Goal: Task Accomplishment & Management: Use online tool/utility

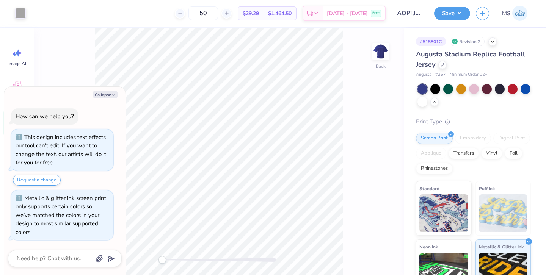
scroll to position [20, 0]
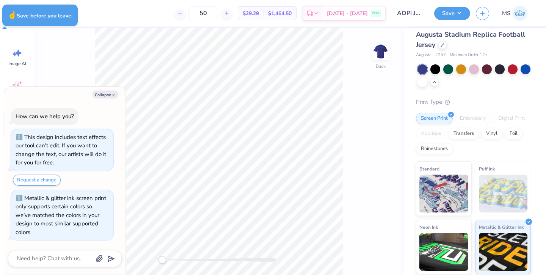
type textarea "x"
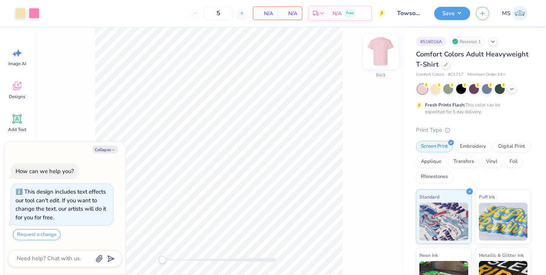
click at [381, 54] on img at bounding box center [380, 51] width 30 height 30
click at [110, 149] on button "Collapse" at bounding box center [104, 150] width 25 height 8
type textarea "x"
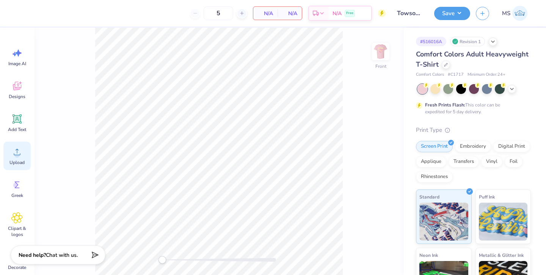
click at [12, 154] on icon at bounding box center [16, 151] width 11 height 11
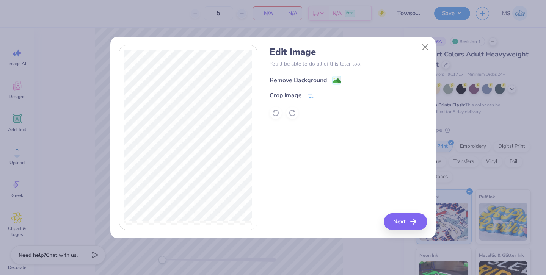
click at [304, 77] on div "Remove Background" at bounding box center [297, 80] width 57 height 9
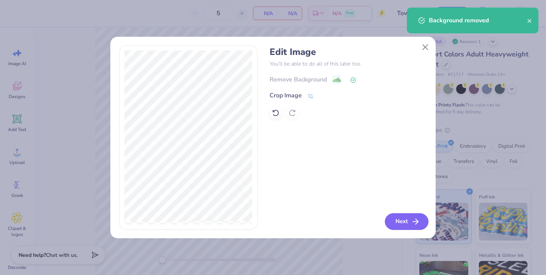
click at [408, 220] on button "Next" at bounding box center [407, 221] width 44 height 17
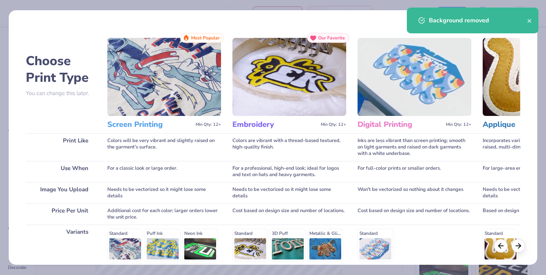
scroll to position [103, 0]
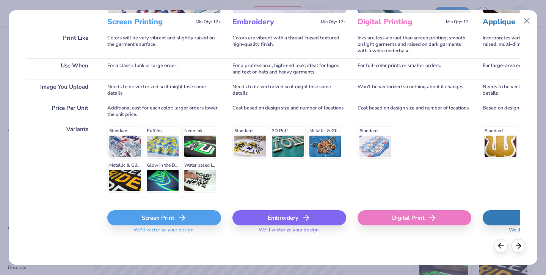
click at [202, 215] on div "Screen Print" at bounding box center [164, 217] width 114 height 15
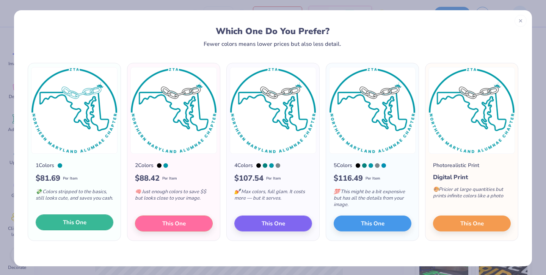
click at [91, 227] on button "This One" at bounding box center [75, 223] width 78 height 16
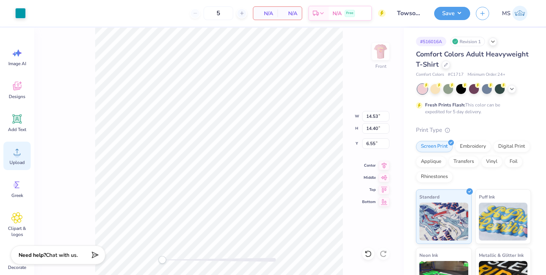
click at [19, 154] on circle at bounding box center [16, 154] width 5 height 5
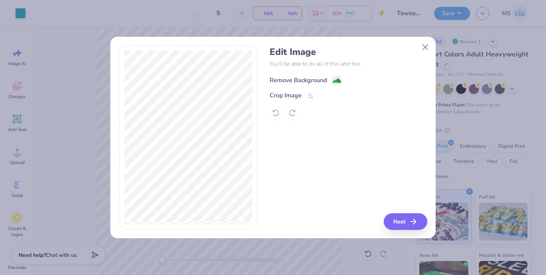
click at [309, 80] on div "Remove Background" at bounding box center [297, 80] width 57 height 9
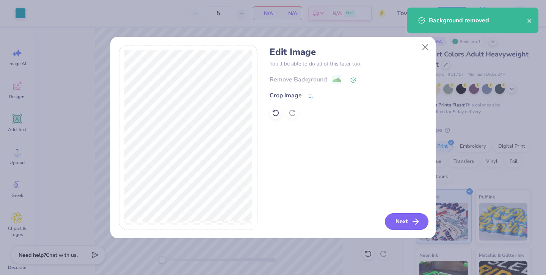
click at [407, 221] on button "Next" at bounding box center [407, 221] width 44 height 17
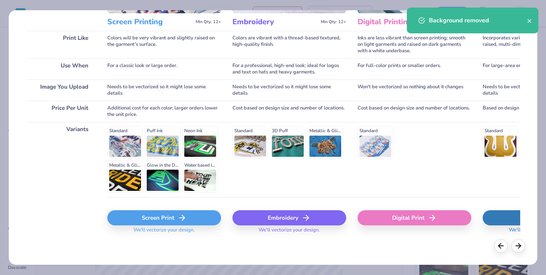
click at [189, 214] on div "Screen Print" at bounding box center [164, 217] width 114 height 15
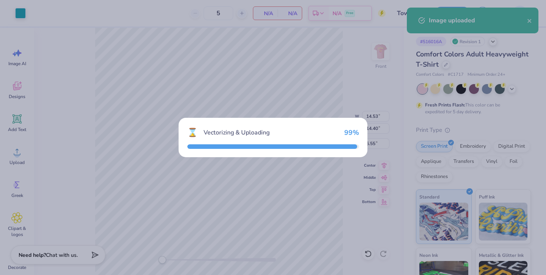
type input "4.24"
type input "11.63"
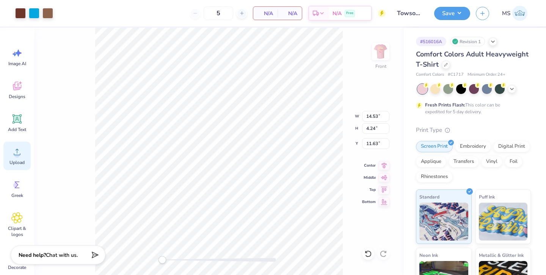
click at [22, 147] on icon at bounding box center [16, 151] width 11 height 11
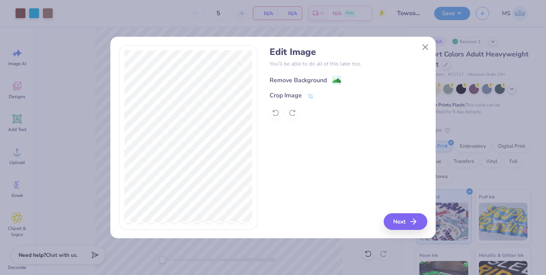
click at [289, 80] on div "Remove Background" at bounding box center [297, 80] width 57 height 9
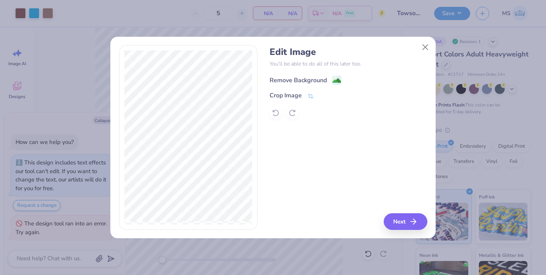
click at [281, 80] on div "Remove Background" at bounding box center [297, 80] width 57 height 9
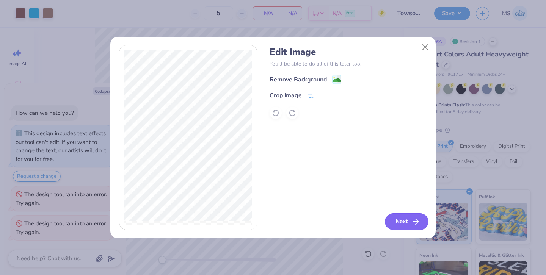
click at [406, 222] on button "Next" at bounding box center [407, 221] width 44 height 17
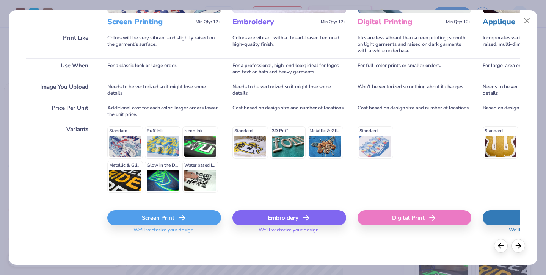
click at [171, 215] on div "Screen Print" at bounding box center [164, 217] width 114 height 15
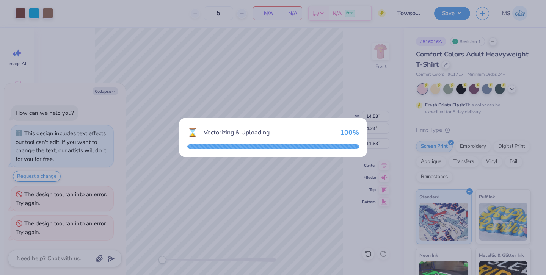
type textarea "x"
type input "4.57"
type input "11.46"
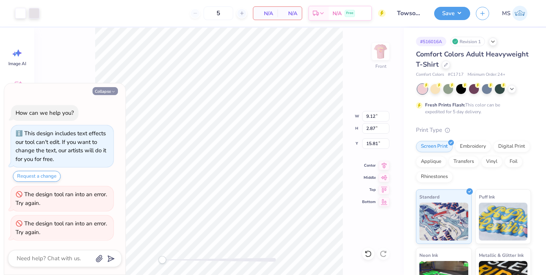
click at [96, 94] on button "Collapse" at bounding box center [104, 91] width 25 height 8
type textarea "x"
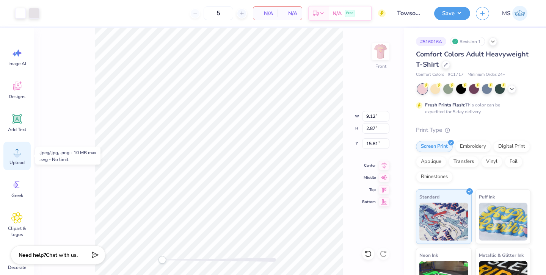
click at [21, 153] on icon at bounding box center [16, 151] width 11 height 11
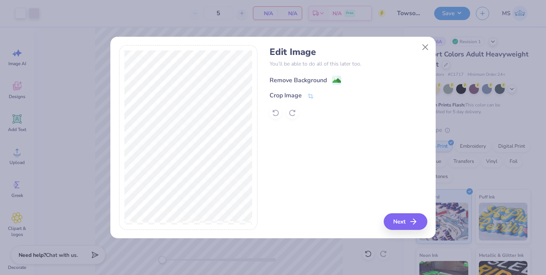
click at [295, 80] on div "Remove Background" at bounding box center [297, 80] width 57 height 9
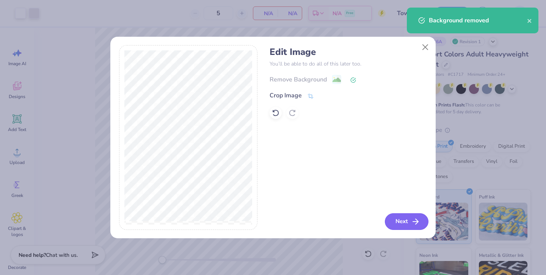
click at [401, 225] on button "Next" at bounding box center [407, 221] width 44 height 17
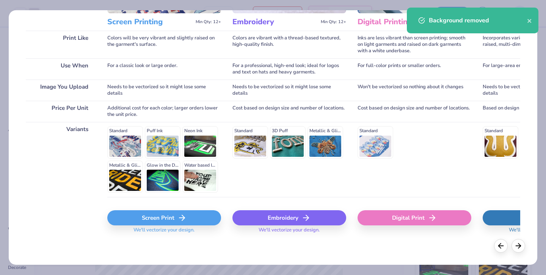
click at [157, 219] on div "Screen Print" at bounding box center [164, 217] width 114 height 15
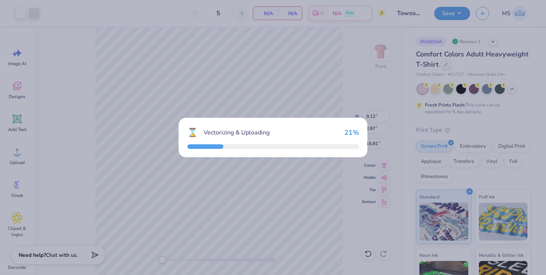
type input "14.53"
type input "2.74"
type input "12.38"
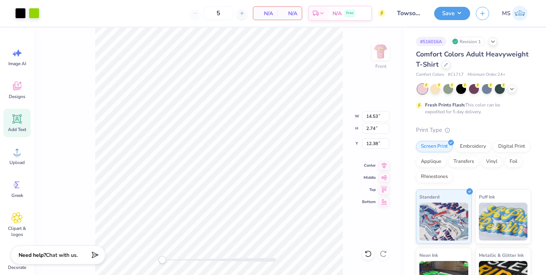
click at [17, 123] on icon at bounding box center [16, 118] width 11 height 11
type input "5.69"
type input "1.65"
type input "12.93"
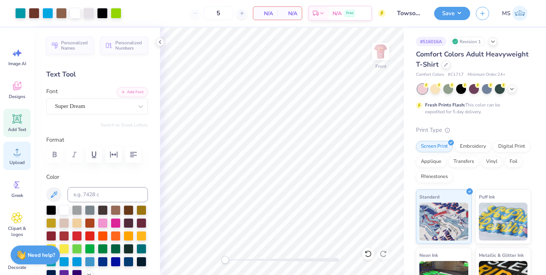
click at [20, 159] on div "Upload" at bounding box center [16, 156] width 27 height 28
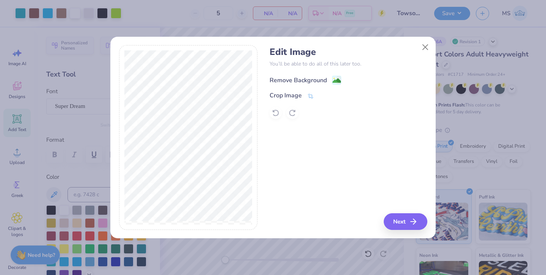
click at [291, 77] on div "Remove Background" at bounding box center [297, 80] width 57 height 9
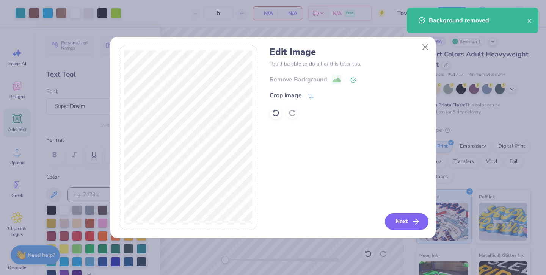
click at [400, 216] on button "Next" at bounding box center [407, 221] width 44 height 17
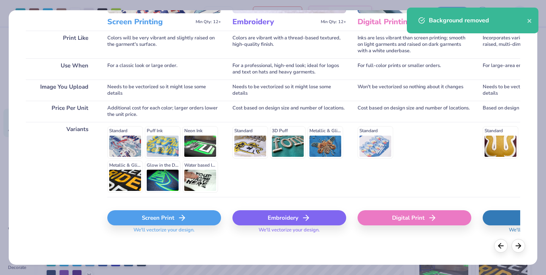
click at [197, 221] on div "Screen Print" at bounding box center [164, 217] width 114 height 15
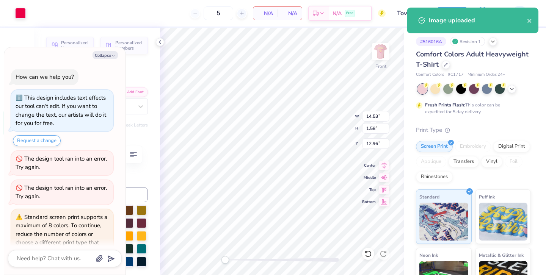
scroll to position [39, 0]
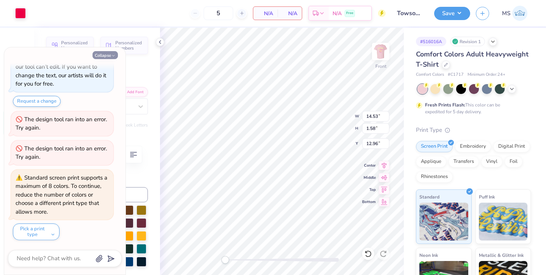
click at [110, 55] on button "Collapse" at bounding box center [104, 55] width 25 height 8
type textarea "x"
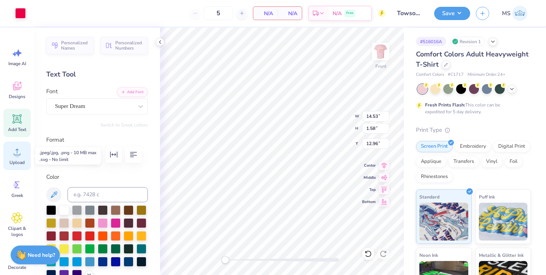
click at [21, 168] on div "Upload" at bounding box center [16, 156] width 27 height 28
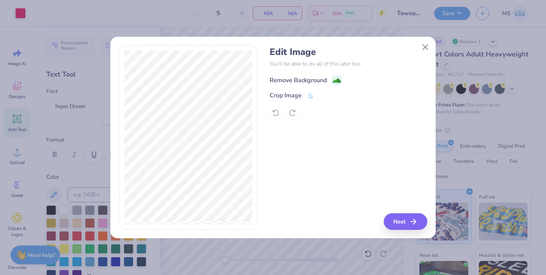
click at [307, 80] on div "Remove Background" at bounding box center [297, 80] width 57 height 9
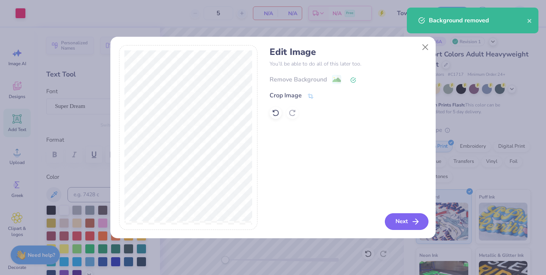
click at [410, 226] on button "Next" at bounding box center [407, 221] width 44 height 17
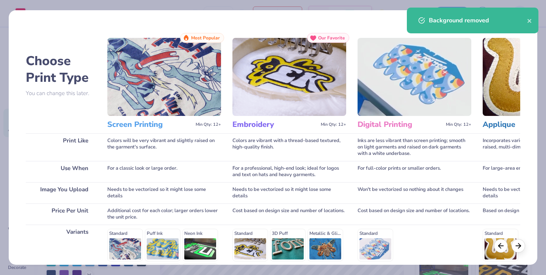
scroll to position [103, 0]
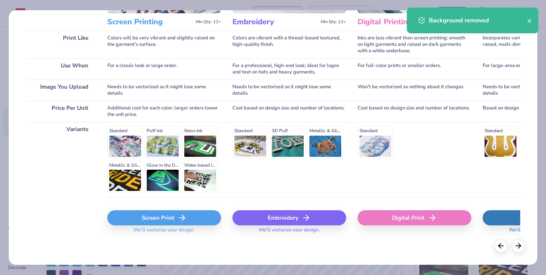
click at [147, 217] on div "Screen Print" at bounding box center [164, 217] width 114 height 15
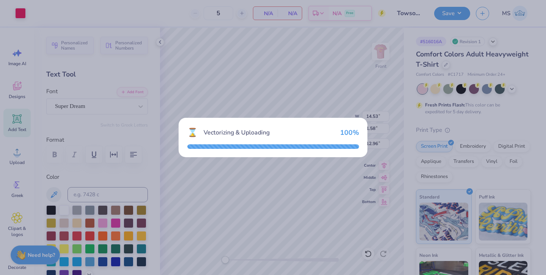
type input "6.12"
type input "10.69"
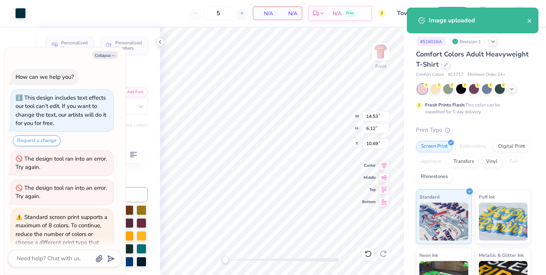
scroll to position [114, 0]
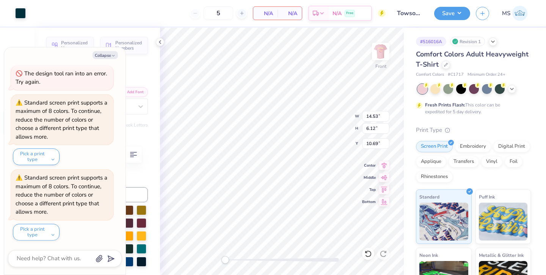
type textarea "x"
type input "9.93"
type input "2.90"
type input "9.94"
type textarea "x"
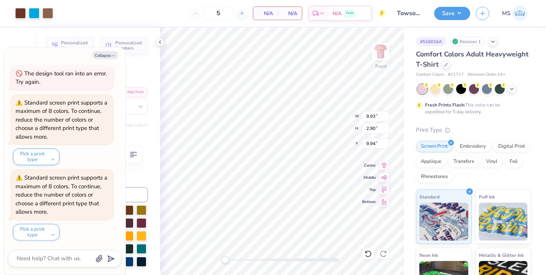
type input "3.73"
type input "3.70"
type input "5.71"
type textarea "x"
type input "9.12"
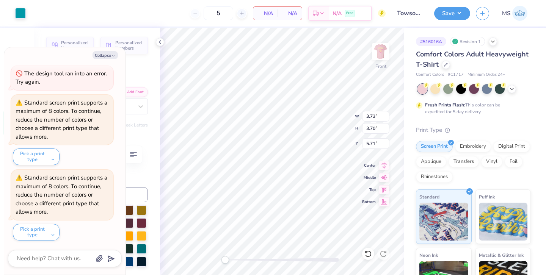
type input "2.87"
type input "2.48"
click at [105, 54] on button "Collapse" at bounding box center [104, 55] width 25 height 8
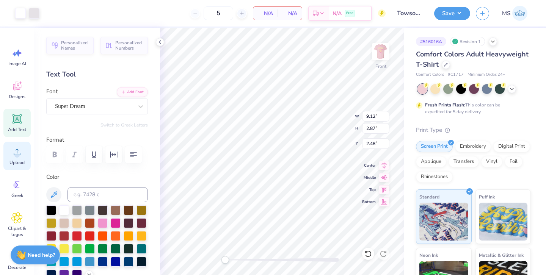
click at [19, 156] on icon at bounding box center [16, 151] width 11 height 11
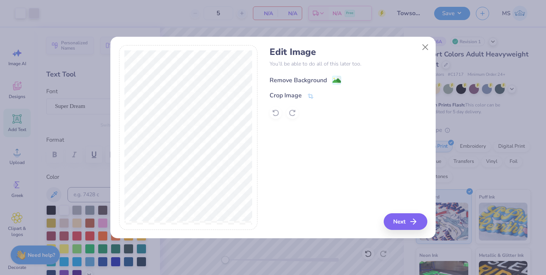
click at [287, 79] on div "Remove Background" at bounding box center [297, 80] width 57 height 9
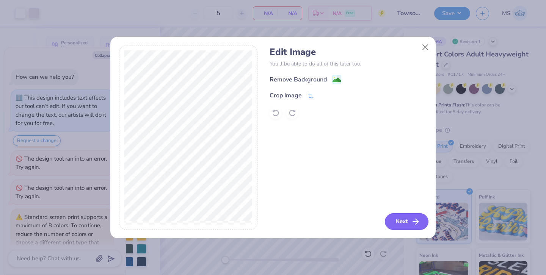
scroll to position [144, 0]
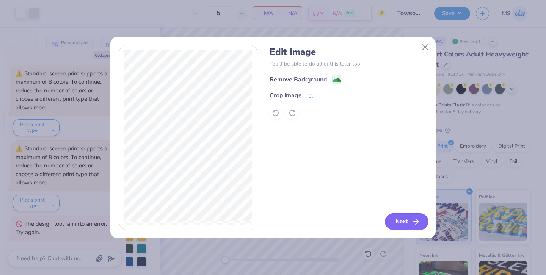
click at [403, 226] on button "Next" at bounding box center [407, 221] width 44 height 17
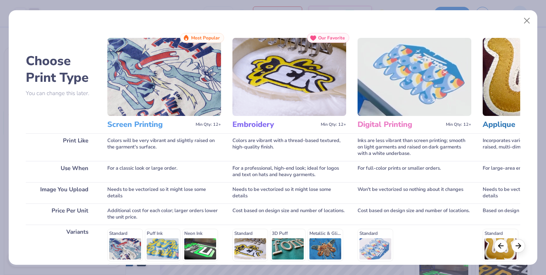
scroll to position [103, 0]
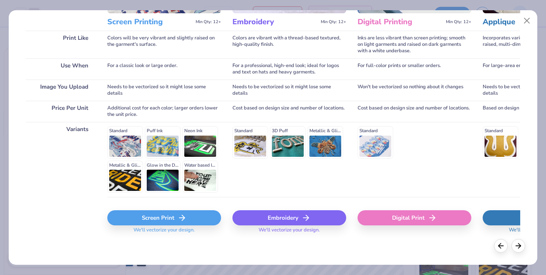
click at [158, 215] on div "Screen Print" at bounding box center [164, 217] width 114 height 15
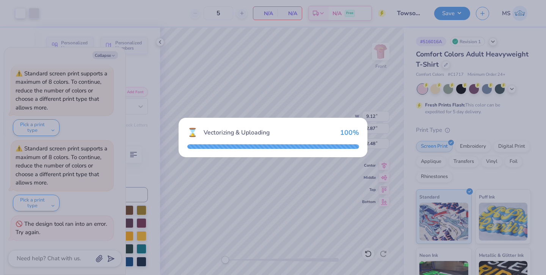
type textarea "x"
type input "14.53"
type input "14.59"
type input "6.45"
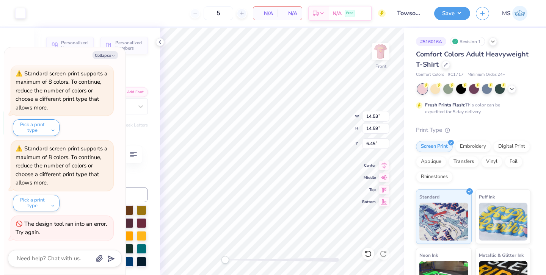
type textarea "x"
type input "5.03"
type input "5.05"
type input "17.81"
type textarea "x"
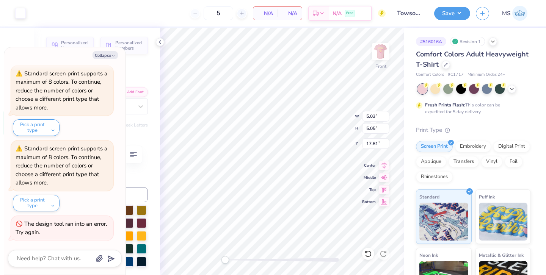
type input "9.12"
type input "2.87"
type input "4.47"
click at [161, 42] on icon at bounding box center [160, 42] width 6 height 6
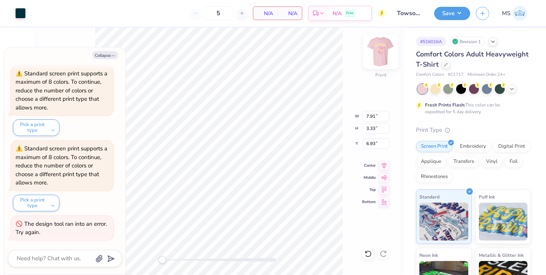
click at [383, 53] on img at bounding box center [380, 51] width 30 height 30
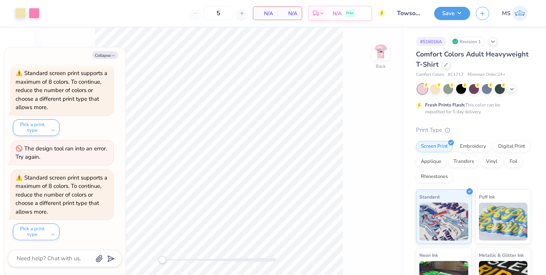
click at [383, 53] on img at bounding box center [380, 51] width 15 height 15
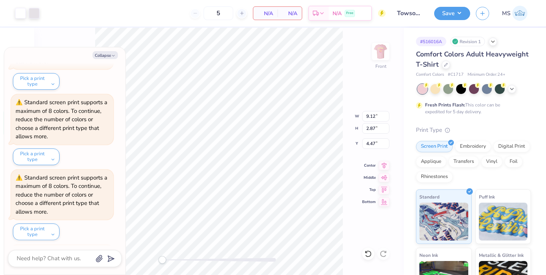
scroll to position [445, 0]
type textarea "x"
type input "7.91"
type input "3.33"
type input "7.11"
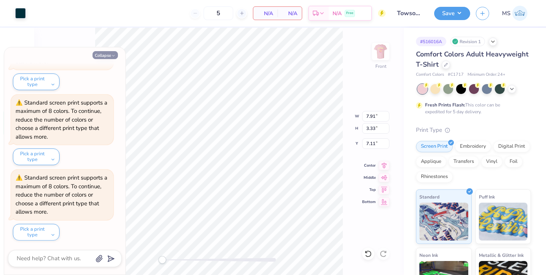
click at [112, 56] on icon "button" at bounding box center [113, 55] width 5 height 5
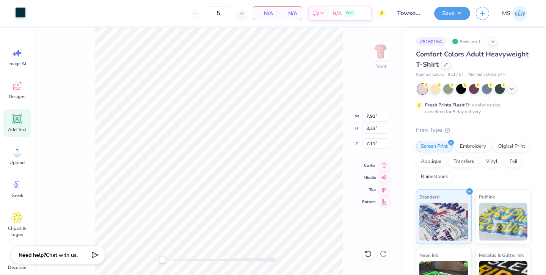
click at [22, 11] on div at bounding box center [20, 12] width 11 height 11
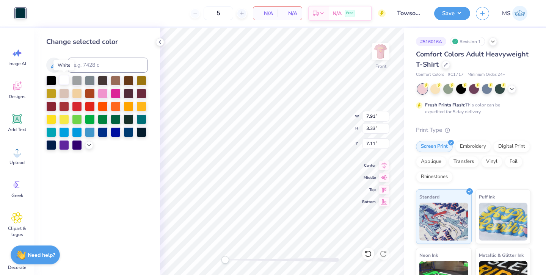
click at [66, 79] on div at bounding box center [64, 80] width 10 height 10
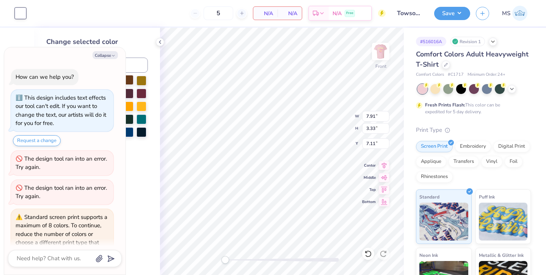
scroll to position [520, 0]
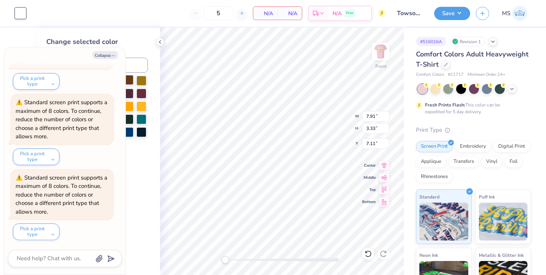
type textarea "x"
type input "3.73"
type input "3.70"
type input "8.59"
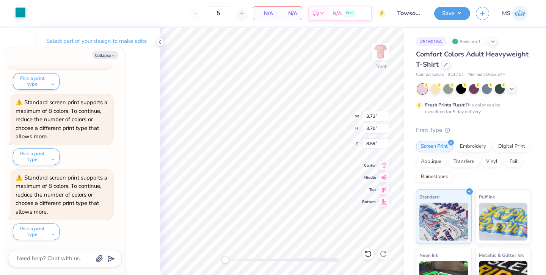
click at [17, 12] on div at bounding box center [20, 12] width 11 height 11
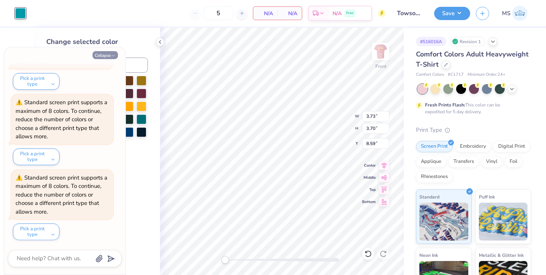
click at [111, 55] on icon "button" at bounding box center [113, 55] width 5 height 5
type textarea "x"
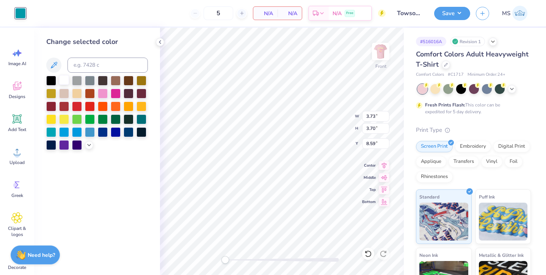
click at [63, 80] on div at bounding box center [64, 80] width 10 height 10
type input "8.05"
type input "2.35"
type input "9.90"
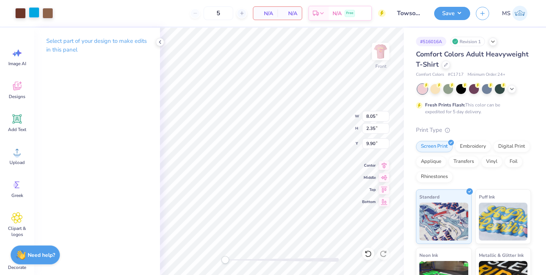
click at [36, 17] on div at bounding box center [34, 12] width 11 height 11
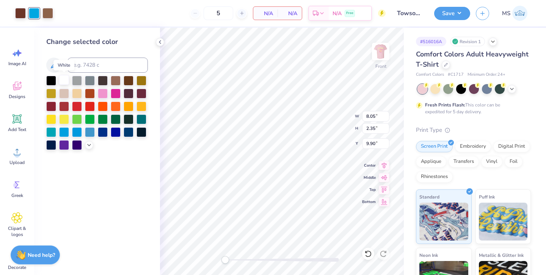
click at [67, 81] on div at bounding box center [64, 80] width 10 height 10
click at [20, 11] on div at bounding box center [20, 12] width 11 height 11
click at [113, 93] on div at bounding box center [116, 93] width 10 height 10
click at [50, 13] on div at bounding box center [47, 12] width 11 height 11
click at [114, 95] on div at bounding box center [116, 93] width 10 height 10
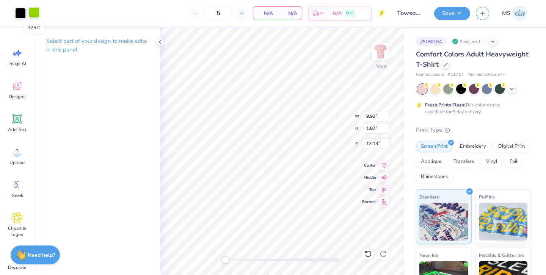
click at [35, 13] on div at bounding box center [34, 12] width 11 height 11
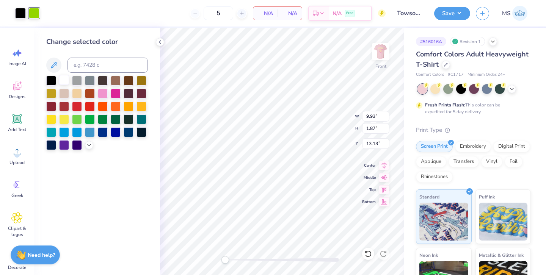
click at [67, 82] on div at bounding box center [64, 80] width 10 height 10
click at [19, 16] on div at bounding box center [20, 12] width 11 height 11
click at [64, 81] on div at bounding box center [64, 80] width 10 height 10
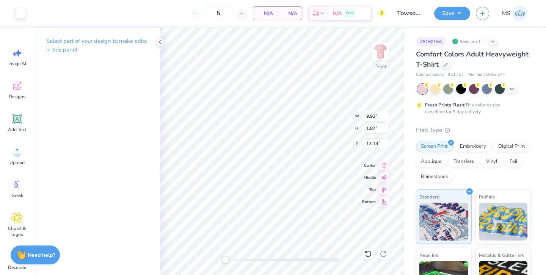
type input "8.05"
type input "2.35"
type input "9.94"
click at [18, 13] on div at bounding box center [20, 12] width 11 height 11
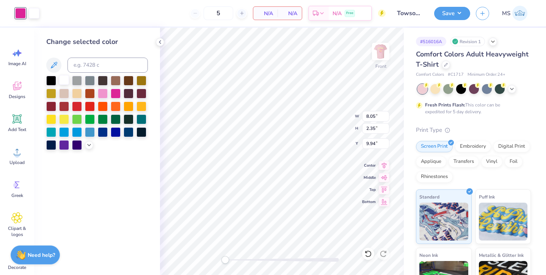
click at [64, 80] on div at bounding box center [64, 80] width 10 height 10
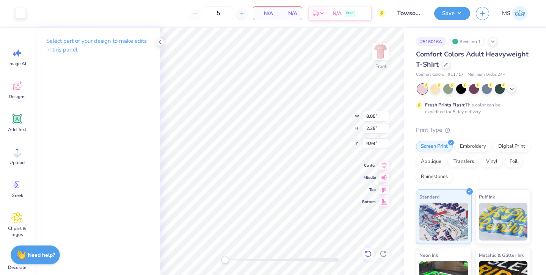
click at [368, 255] on icon at bounding box center [368, 254] width 8 height 8
click at [23, 16] on div at bounding box center [20, 12] width 11 height 11
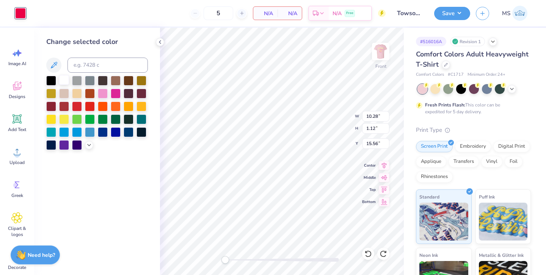
click at [64, 79] on div at bounding box center [64, 80] width 10 height 10
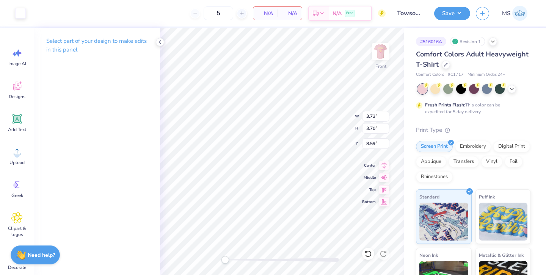
type input "8.38"
type input "2.64"
type input "4.48"
type input "8.05"
type input "2.35"
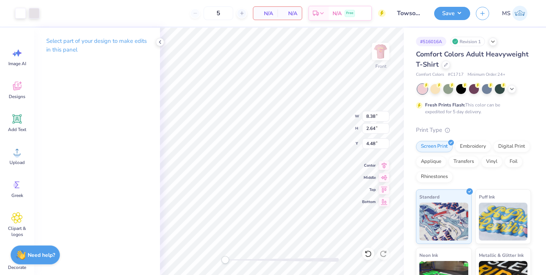
type input "9.94"
type input "5.03"
type input "5.05"
type input "17.20"
type input "9.93"
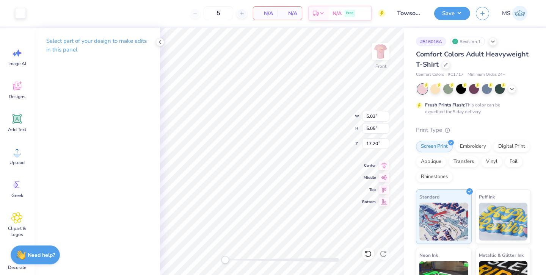
type input "1.87"
type input "12.81"
type input "10.28"
type input "1.12"
type input "15.56"
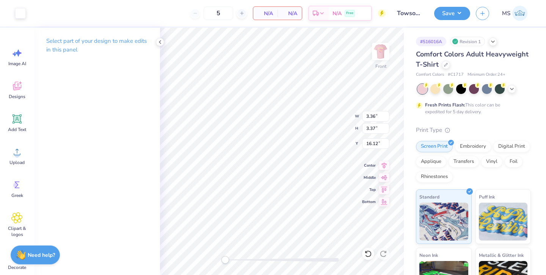
type input "8.05"
type input "2.35"
type input "9.94"
type input "7.91"
type input "3.33"
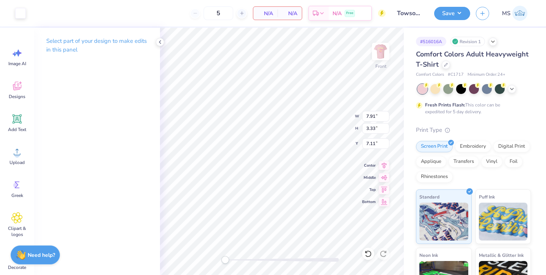
type input "6.11"
type input "8.05"
type input "2.35"
type input "9.95"
type input "7.91"
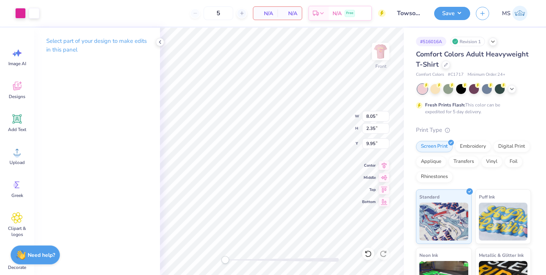
type input "3.33"
type input "6.11"
type input "8.05"
type input "2.35"
type input "6.59"
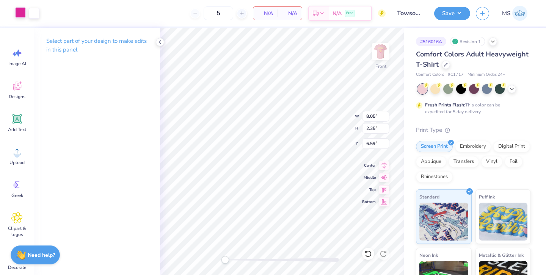
click at [21, 18] on div at bounding box center [20, 12] width 11 height 11
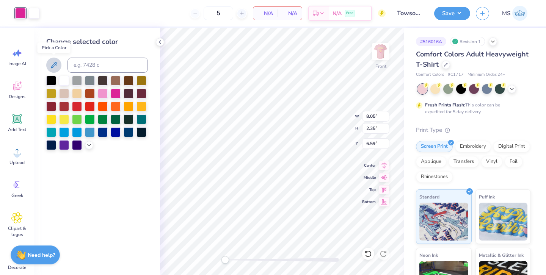
click at [54, 69] on icon at bounding box center [53, 65] width 9 height 9
click at [55, 67] on icon at bounding box center [53, 65] width 9 height 9
click at [160, 40] on icon at bounding box center [160, 42] width 6 height 6
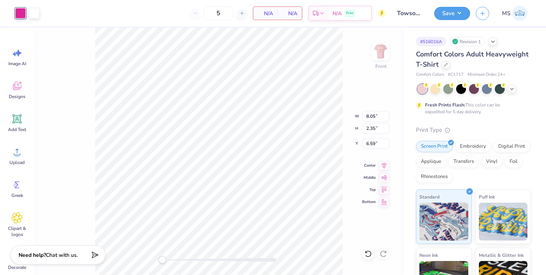
type input "3.73"
type input "3.70"
type input "7.11"
type input "9.93"
type input "1.87"
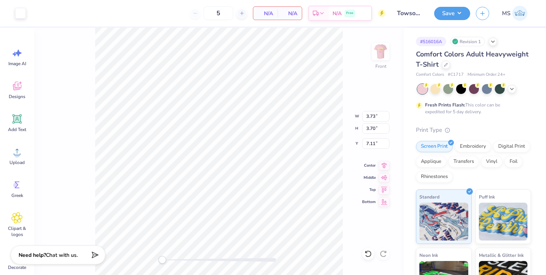
type input "12.29"
type input "10.28"
type input "1.12"
type input "14.56"
type input "8.05"
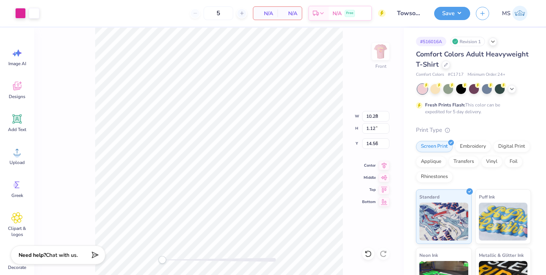
type input "2.35"
type input "6.59"
click at [17, 11] on div at bounding box center [20, 12] width 11 height 11
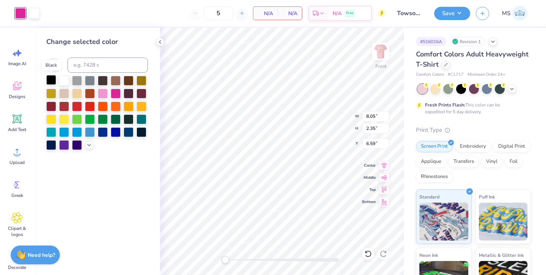
click at [47, 78] on div at bounding box center [51, 80] width 10 height 10
type input "9.93"
type input "1.87"
type input "11.37"
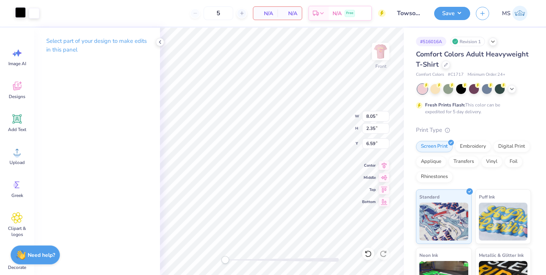
click at [22, 18] on div at bounding box center [20, 12] width 11 height 11
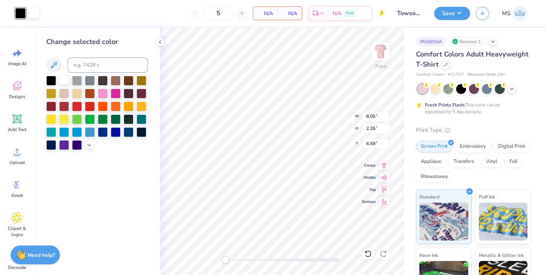
click at [63, 77] on div at bounding box center [64, 80] width 10 height 10
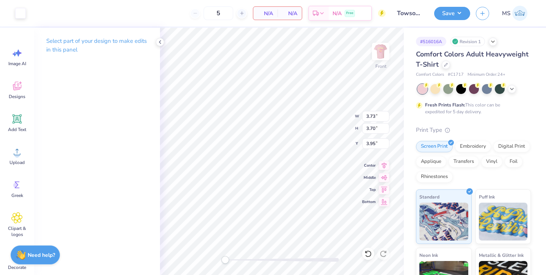
type input "8.38"
type input "2.64"
click at [380, 49] on img at bounding box center [380, 51] width 30 height 30
click at [380, 49] on img at bounding box center [380, 51] width 15 height 15
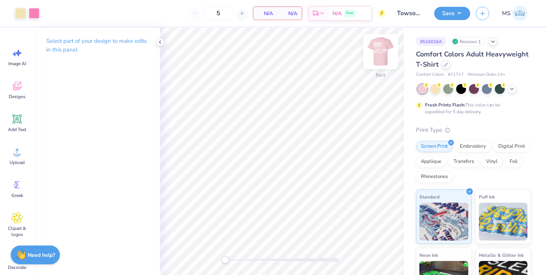
click at [382, 47] on img at bounding box center [380, 51] width 30 height 30
click at [381, 54] on img at bounding box center [380, 51] width 30 height 30
click at [378, 64] on img at bounding box center [380, 51] width 30 height 30
click at [36, 11] on div at bounding box center [34, 12] width 11 height 11
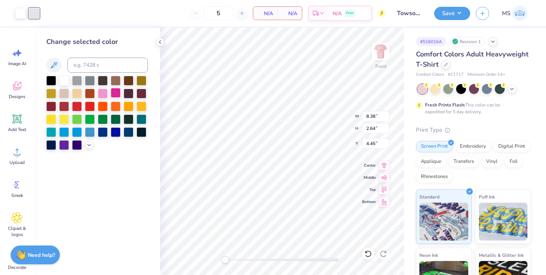
click at [117, 95] on div at bounding box center [116, 93] width 10 height 10
click at [20, 16] on div at bounding box center [20, 12] width 11 height 11
click at [117, 91] on div at bounding box center [116, 93] width 10 height 10
type input "8.05"
type input "2.35"
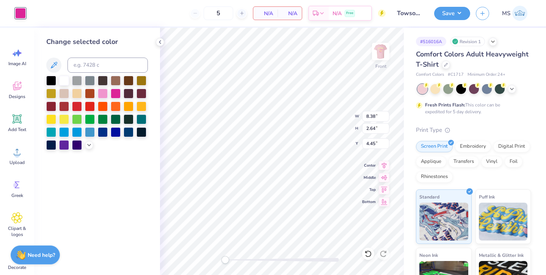
type input "6.59"
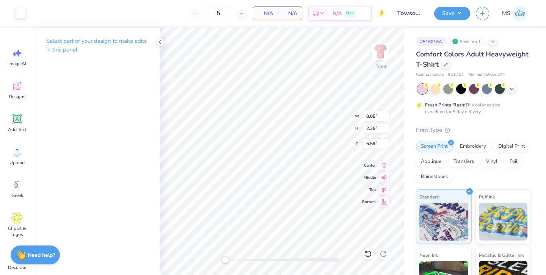
click at [28, 18] on div "Art colors 5 N/A Per Item N/A Total Est. Delivery N/A Free Design Title Towson …" at bounding box center [273, 13] width 546 height 27
click at [26, 17] on div at bounding box center [20, 12] width 11 height 11
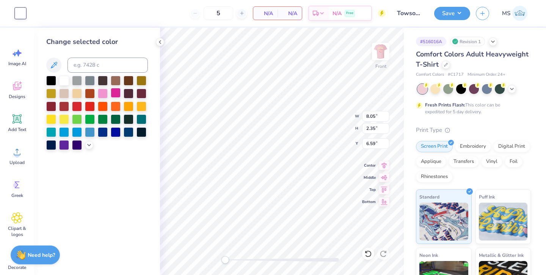
click at [117, 96] on div at bounding box center [116, 93] width 10 height 10
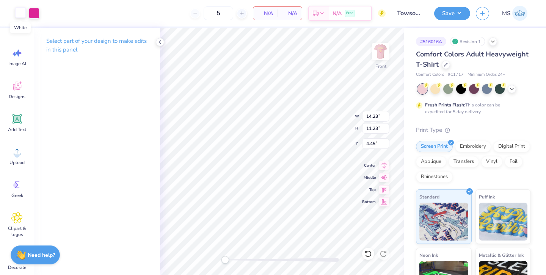
click at [23, 13] on div at bounding box center [20, 12] width 11 height 11
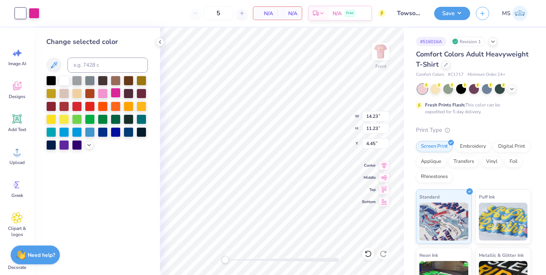
click at [119, 94] on div at bounding box center [116, 93] width 10 height 10
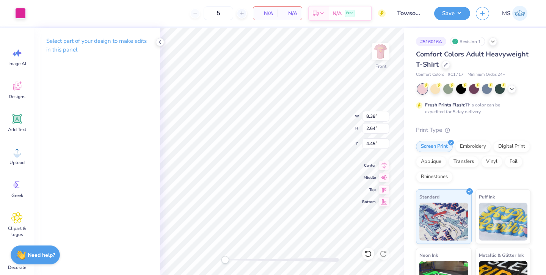
type input "7.91"
type input "3.33"
type input "8.45"
type input "8.05"
type input "2.35"
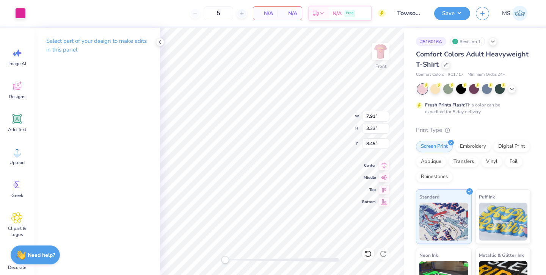
type input "6.59"
type input "9.93"
type input "1.87"
type input "11.37"
type input "3.36"
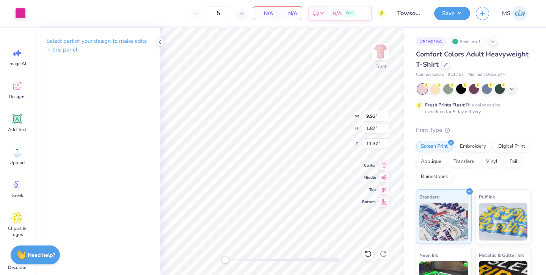
type input "3.37"
type input "12.31"
click at [447, 14] on button "Save" at bounding box center [452, 12] width 36 height 13
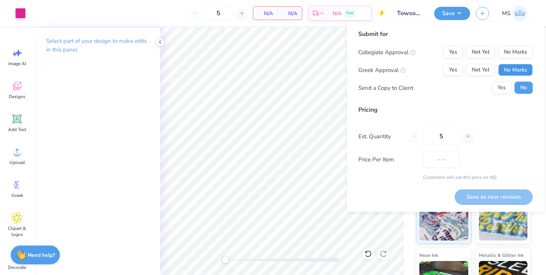
click at [512, 70] on button "No Marks" at bounding box center [515, 70] width 34 height 12
click at [453, 67] on button "Yes" at bounding box center [453, 70] width 20 height 12
click at [508, 55] on button "No Marks" at bounding box center [515, 52] width 34 height 12
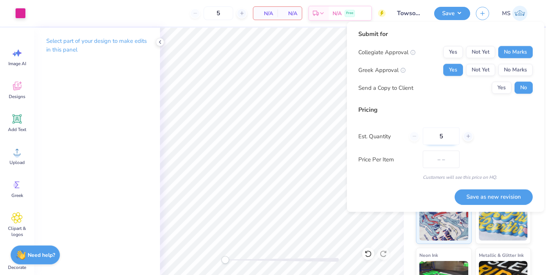
drag, startPoint x: 449, startPoint y: 138, endPoint x: 422, endPoint y: 138, distance: 26.5
click at [423, 138] on input "5" at bounding box center [441, 136] width 37 height 17
type input "50"
type input "$21.15"
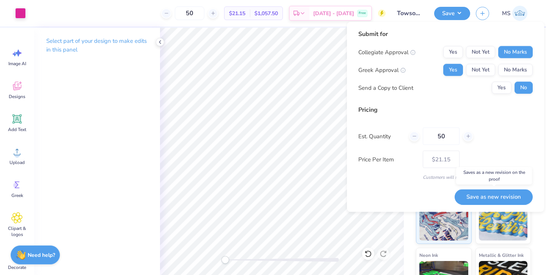
type input "50"
